Goal: Task Accomplishment & Management: Use online tool/utility

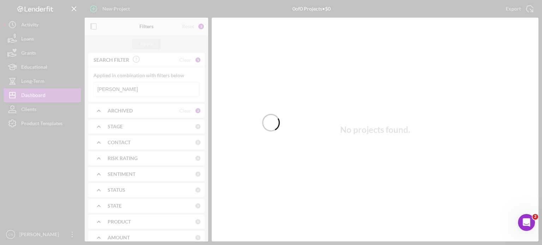
click at [121, 85] on div at bounding box center [271, 122] width 542 height 245
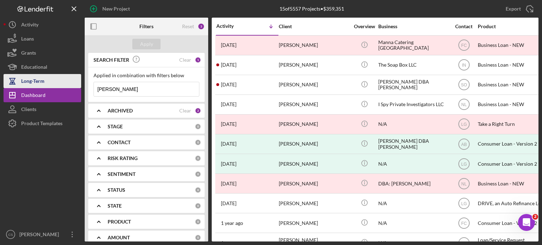
drag, startPoint x: 119, startPoint y: 87, endPoint x: 55, endPoint y: 85, distance: 64.6
click at [55, 85] on div "New Project 15 of 5557 Projects • $359,351 [PERSON_NAME] Export Icon/Export Fil…" at bounding box center [271, 121] width 535 height 242
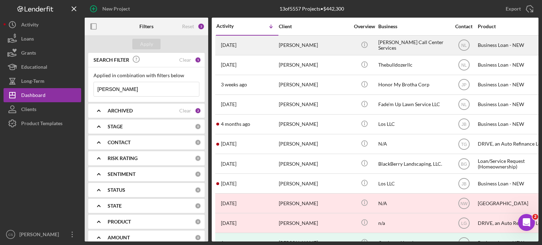
type input "[PERSON_NAME]"
click at [236, 46] on time "[DATE]" at bounding box center [229, 45] width 16 height 6
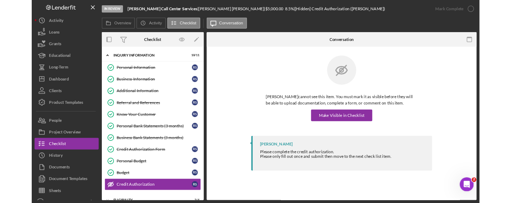
scroll to position [72, 0]
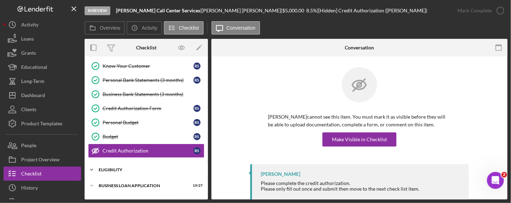
click at [93, 169] on icon "Icon/Expander" at bounding box center [92, 170] width 14 height 14
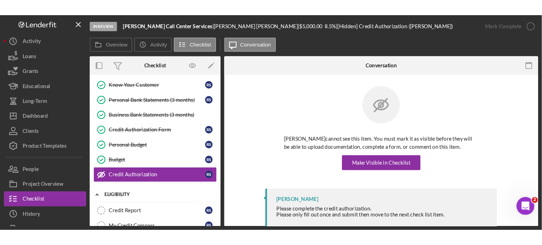
scroll to position [107, 0]
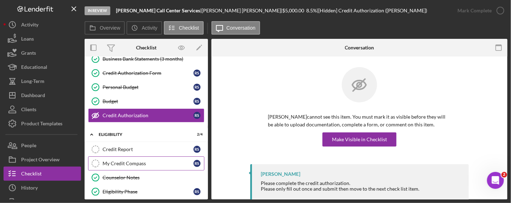
click at [141, 162] on div "My Credit Compass" at bounding box center [148, 163] width 91 height 6
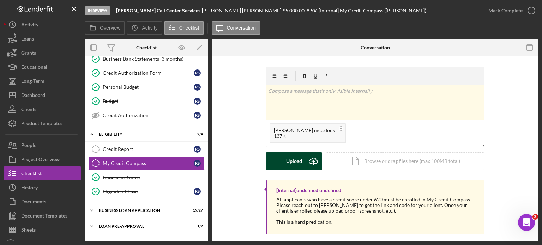
click at [310, 159] on icon "Icon/Upload" at bounding box center [313, 161] width 18 height 18
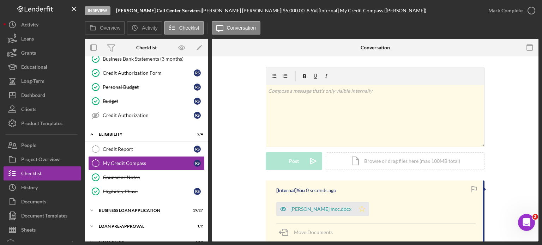
click at [359, 208] on polygon "button" at bounding box center [362, 209] width 6 height 6
click at [528, 10] on icon "button" at bounding box center [531, 11] width 18 height 18
